Goal: Book appointment/travel/reservation

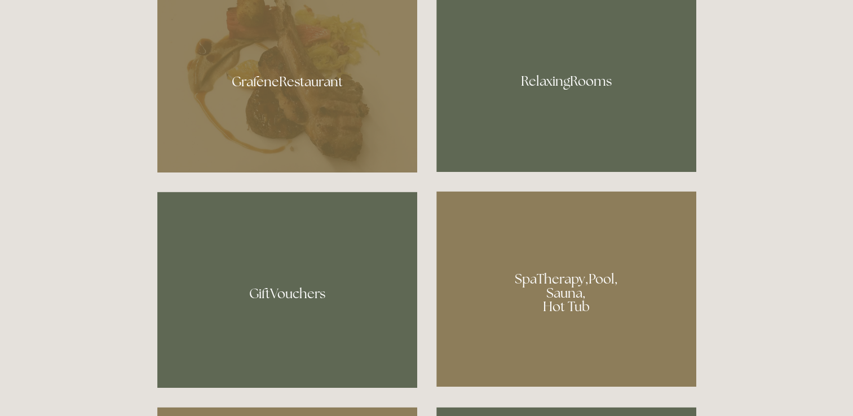
scroll to position [676, 0]
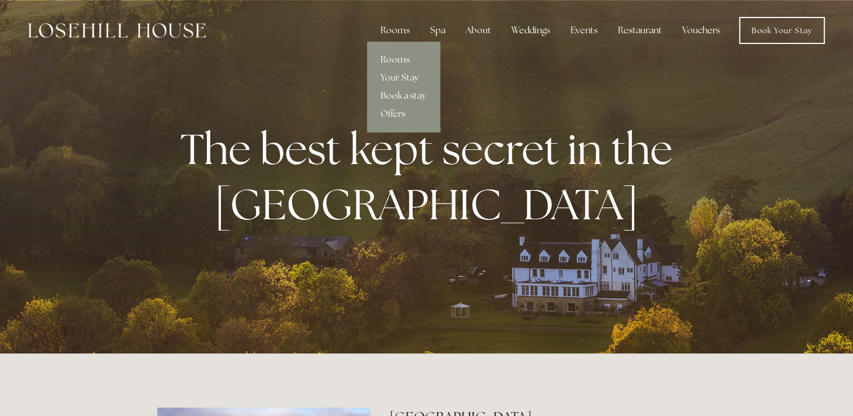
click at [398, 98] on link "Book a stay" at bounding box center [403, 96] width 73 height 18
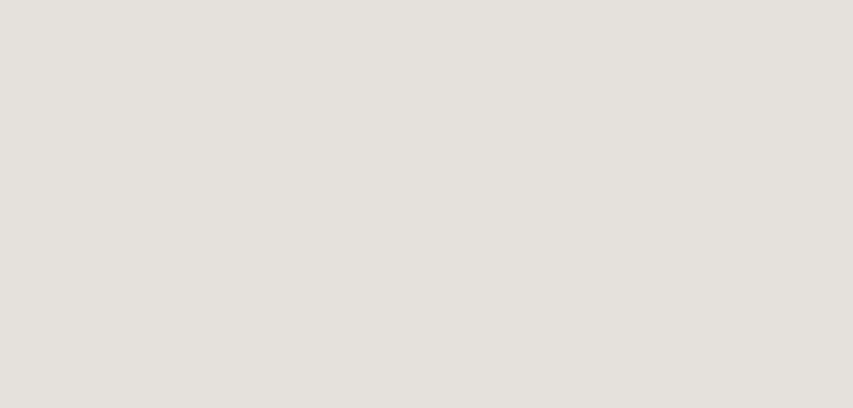
scroll to position [681, 0]
